Goal: Task Accomplishment & Management: Manage account settings

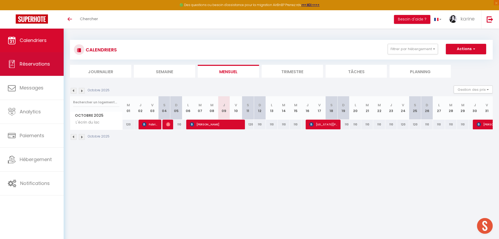
click at [46, 64] on span "Réservations" at bounding box center [35, 64] width 30 height 7
select select "not_cancelled"
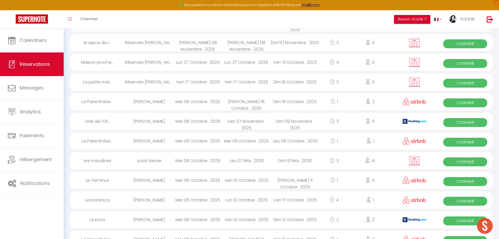
scroll to position [131, 0]
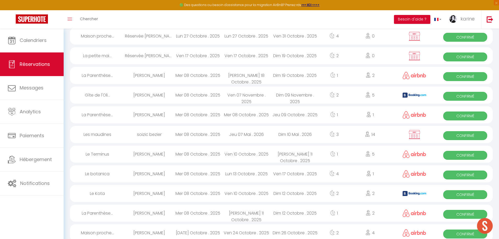
click at [194, 78] on div "Mer 08 Octobre . 2025" at bounding box center [198, 75] width 49 height 17
select select "OK"
select select "0"
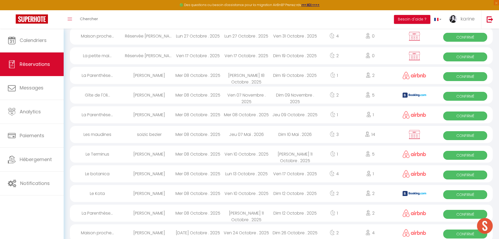
select select "1"
select select
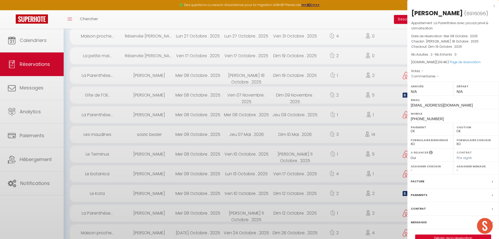
select select "27211"
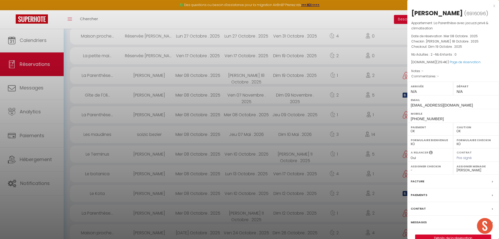
click at [189, 87] on div at bounding box center [249, 119] width 499 height 239
